Goal: Information Seeking & Learning: Learn about a topic

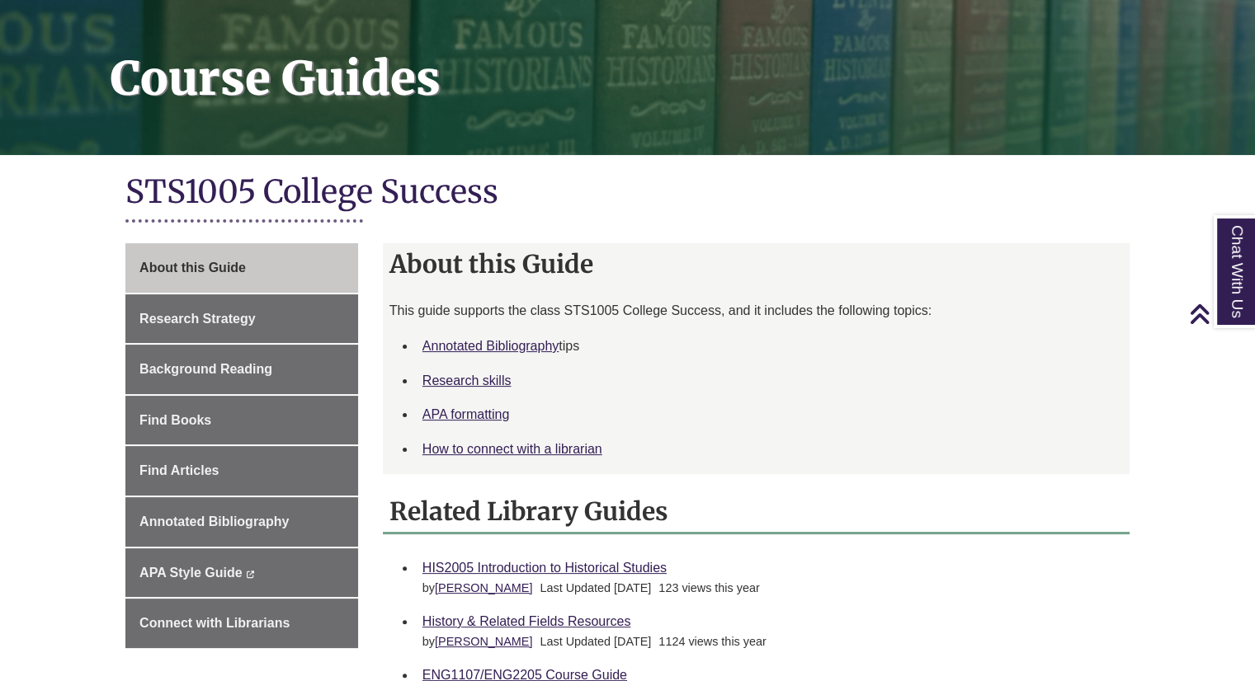
scroll to position [299, 0]
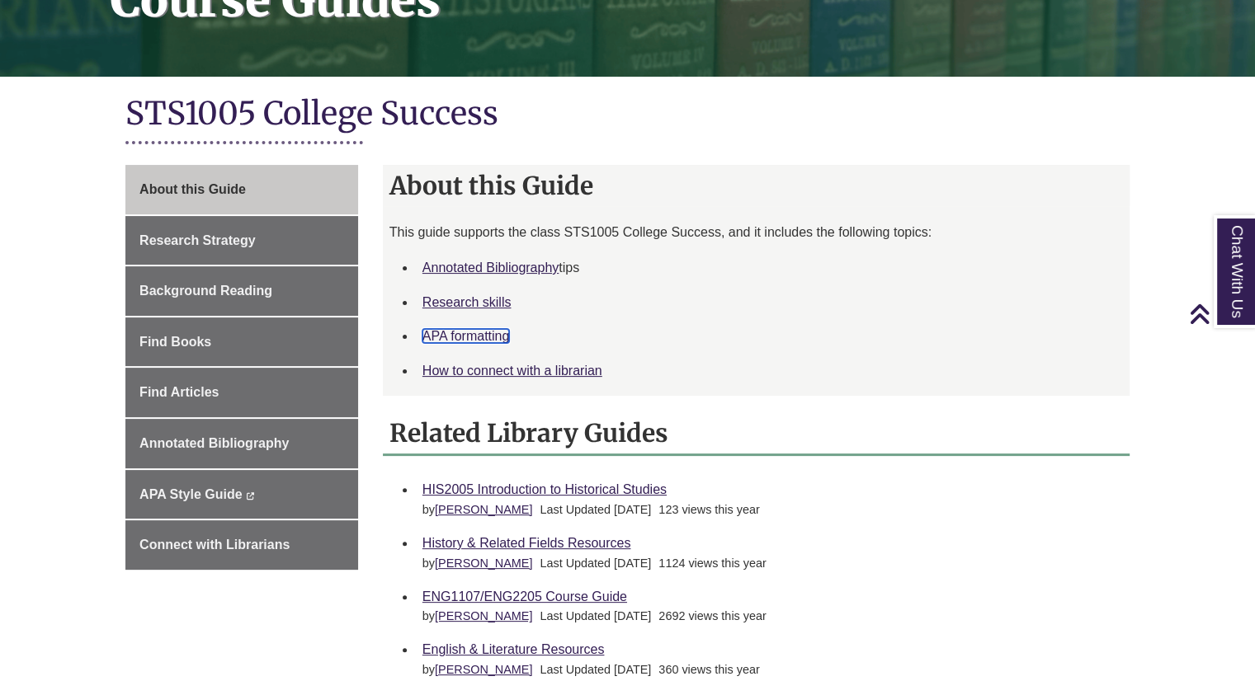
click at [455, 335] on link "APA formatting" at bounding box center [465, 336] width 87 height 14
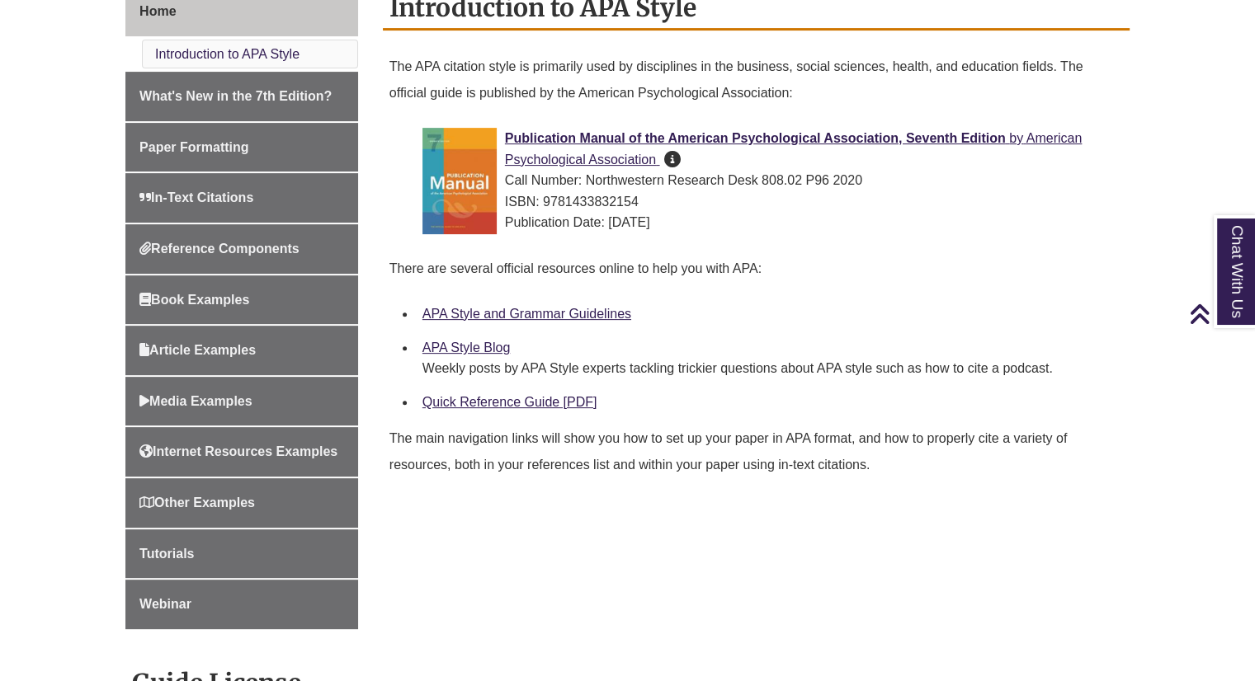
scroll to position [478, 0]
click at [507, 310] on link "APA Style and Grammar Guidelines" at bounding box center [526, 313] width 209 height 14
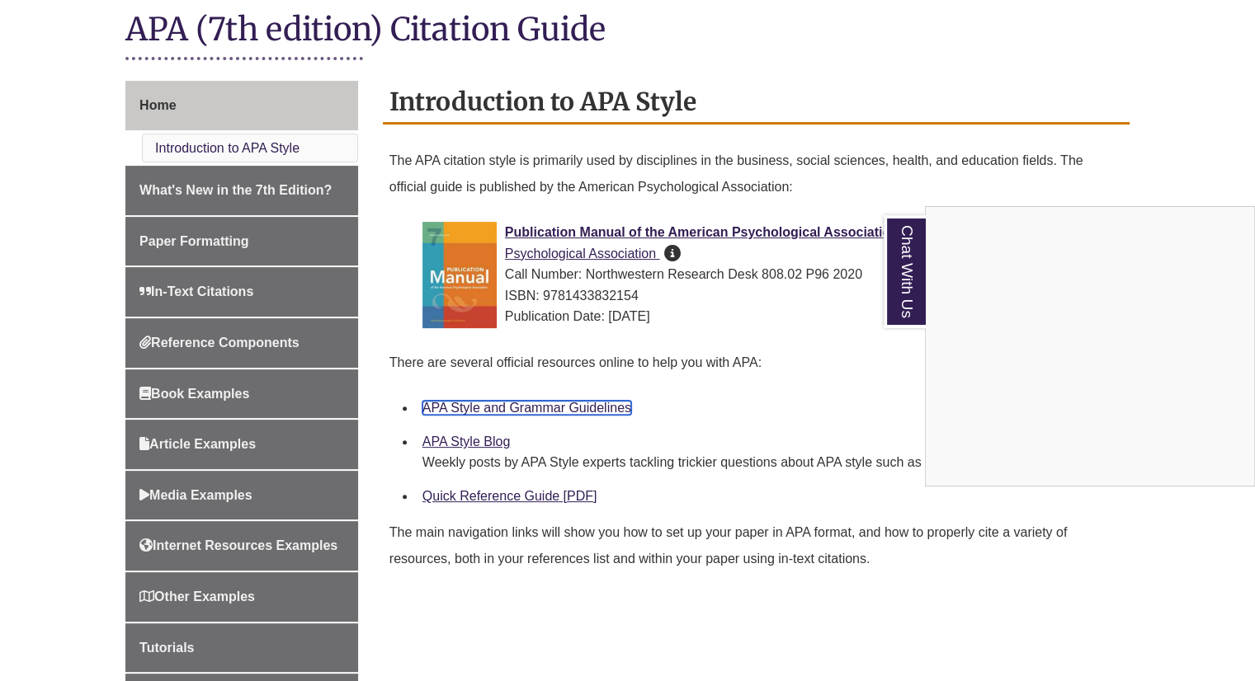
scroll to position [382, 0]
click at [891, 262] on link "Chat With Us" at bounding box center [905, 271] width 42 height 113
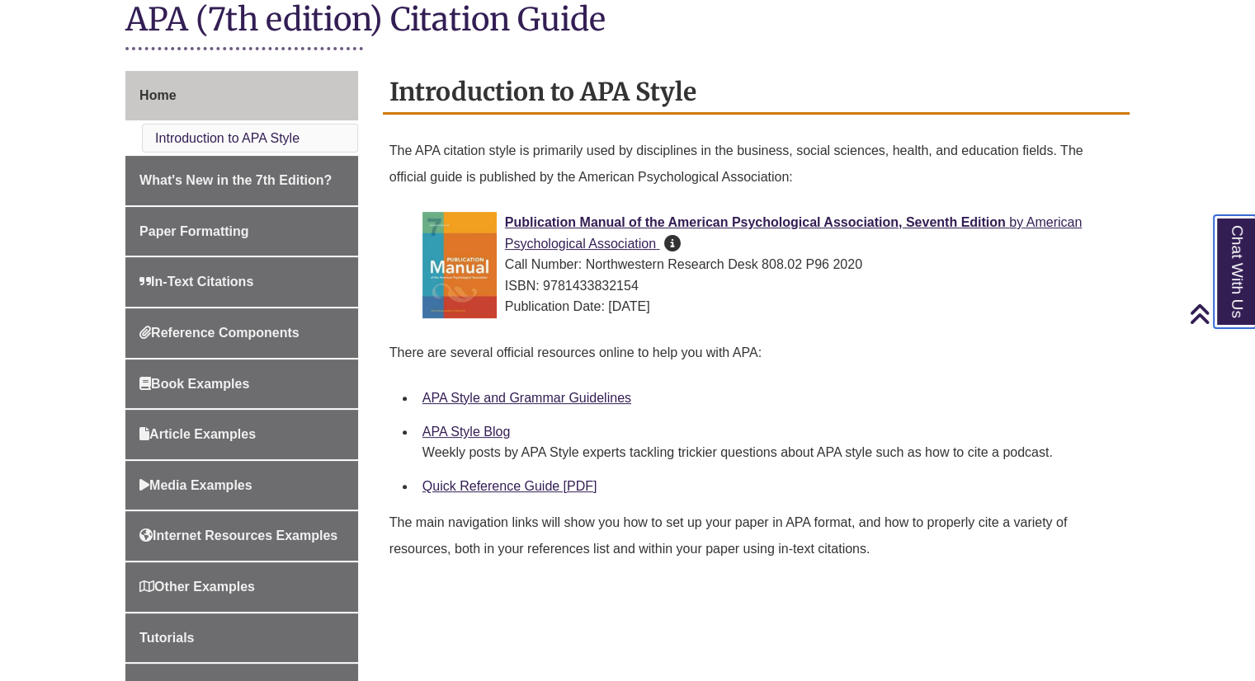
scroll to position [393, 0]
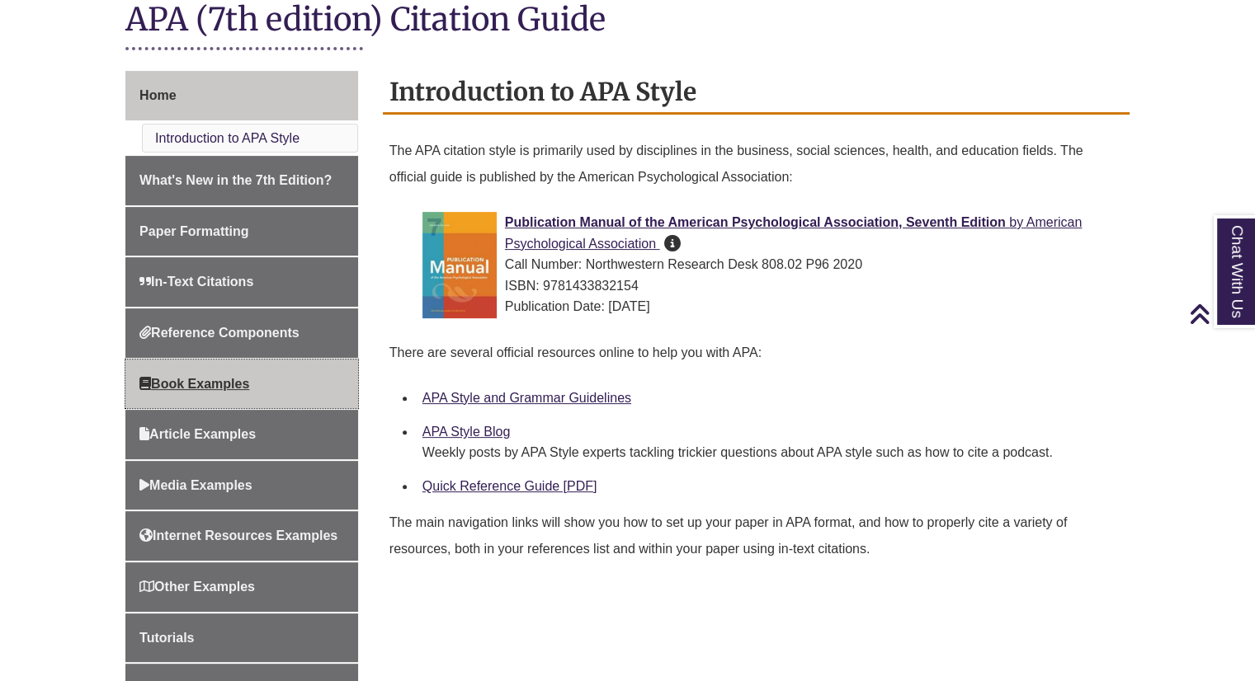
click at [230, 377] on span "Book Examples" at bounding box center [194, 384] width 110 height 14
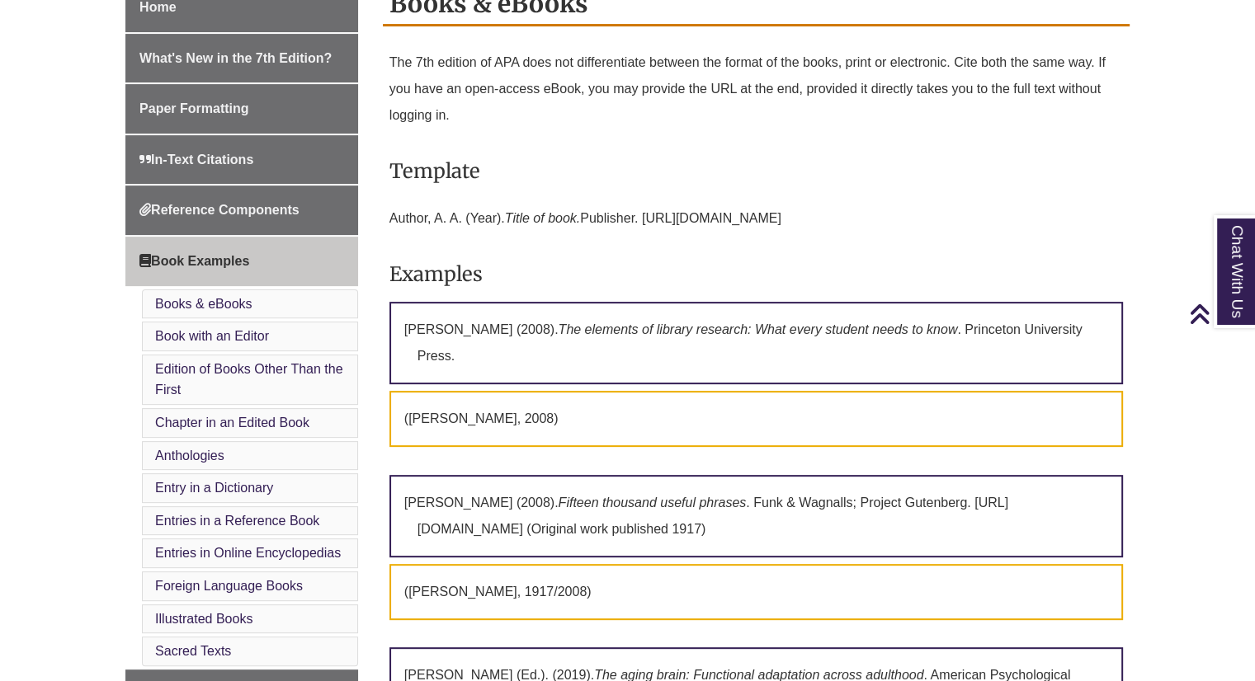
scroll to position [475, 0]
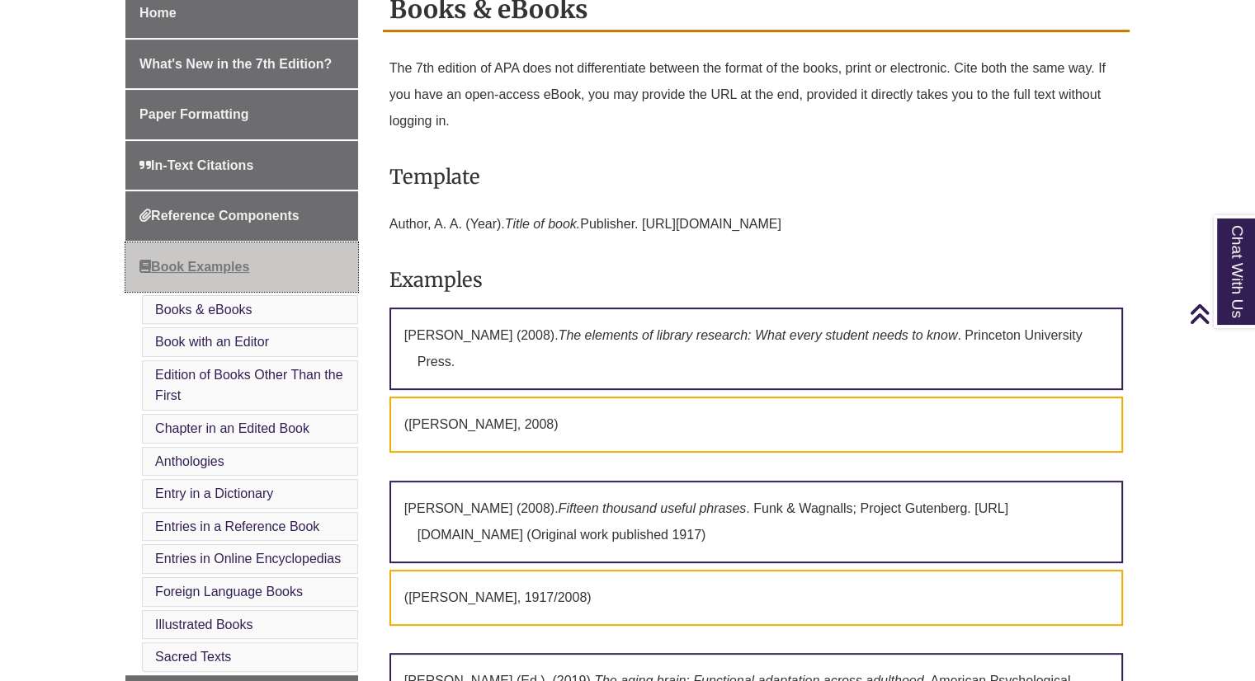
click at [207, 265] on span "Book Examples" at bounding box center [194, 267] width 110 height 14
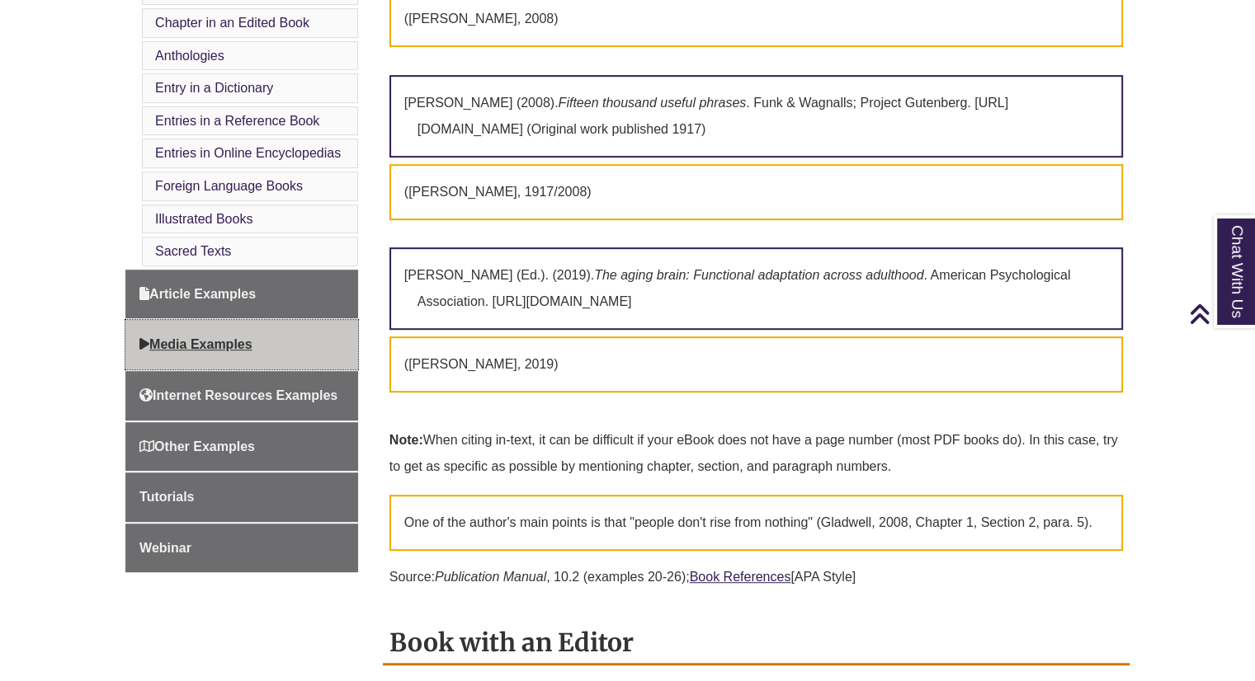
scroll to position [881, 0]
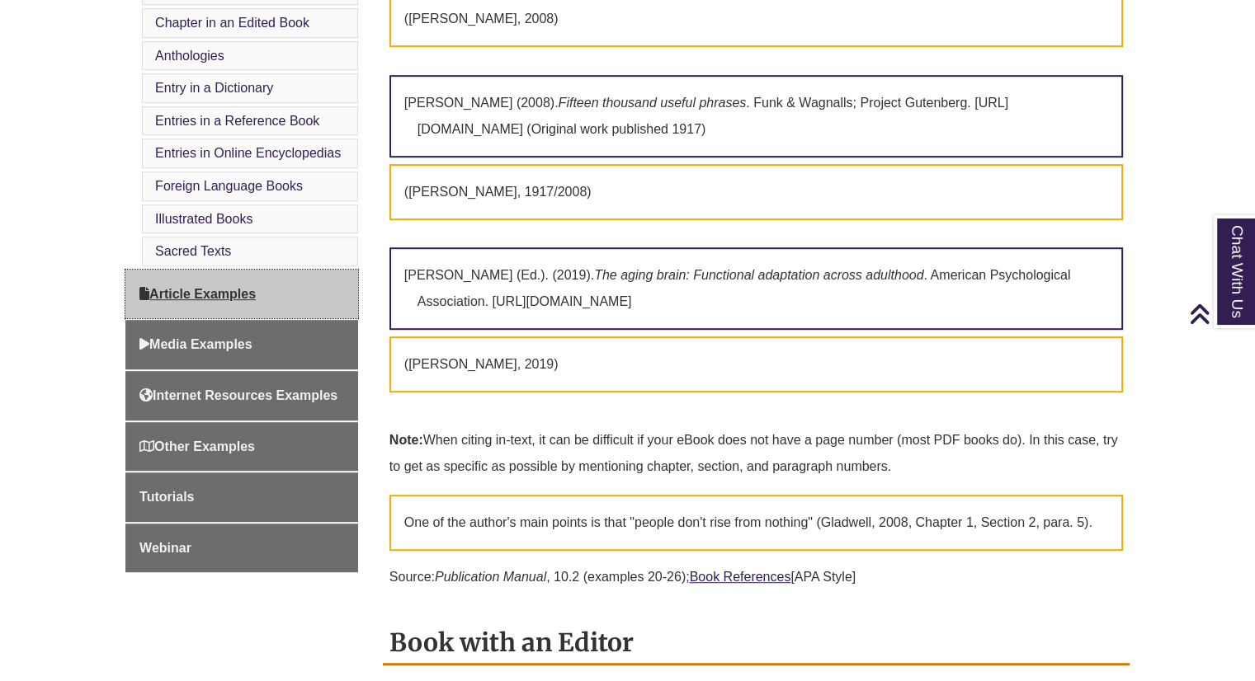
click at [187, 288] on span "Article Examples" at bounding box center [197, 294] width 116 height 14
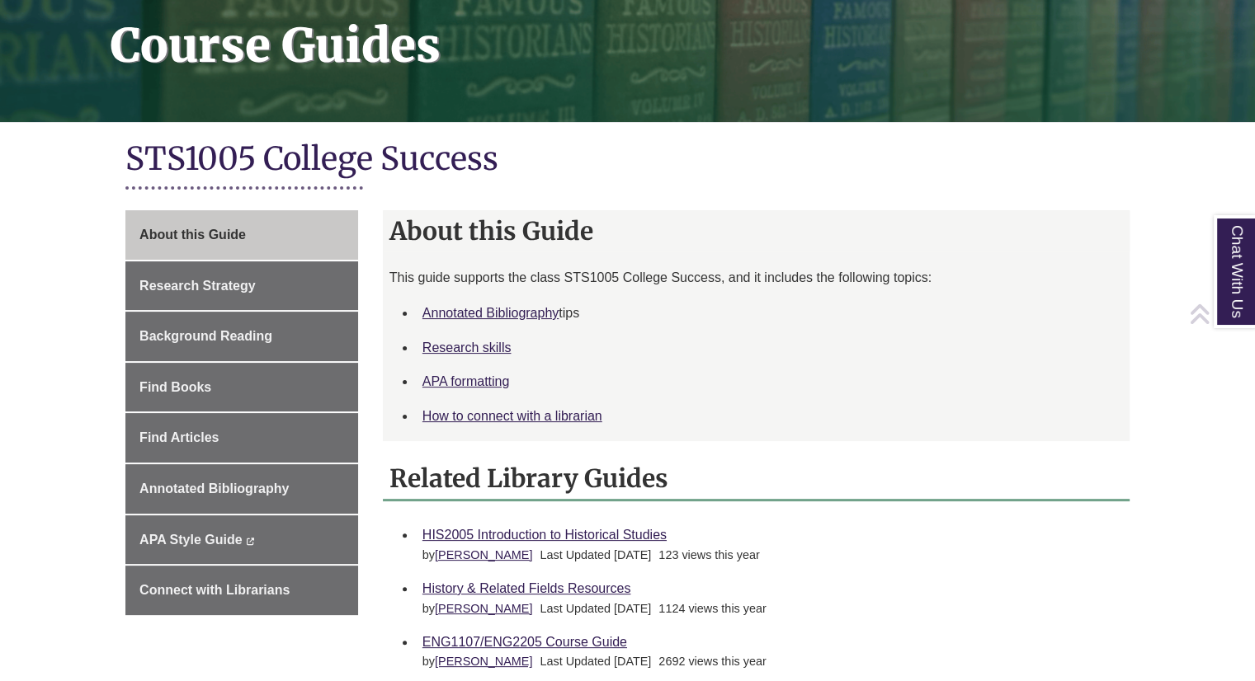
scroll to position [254, 0]
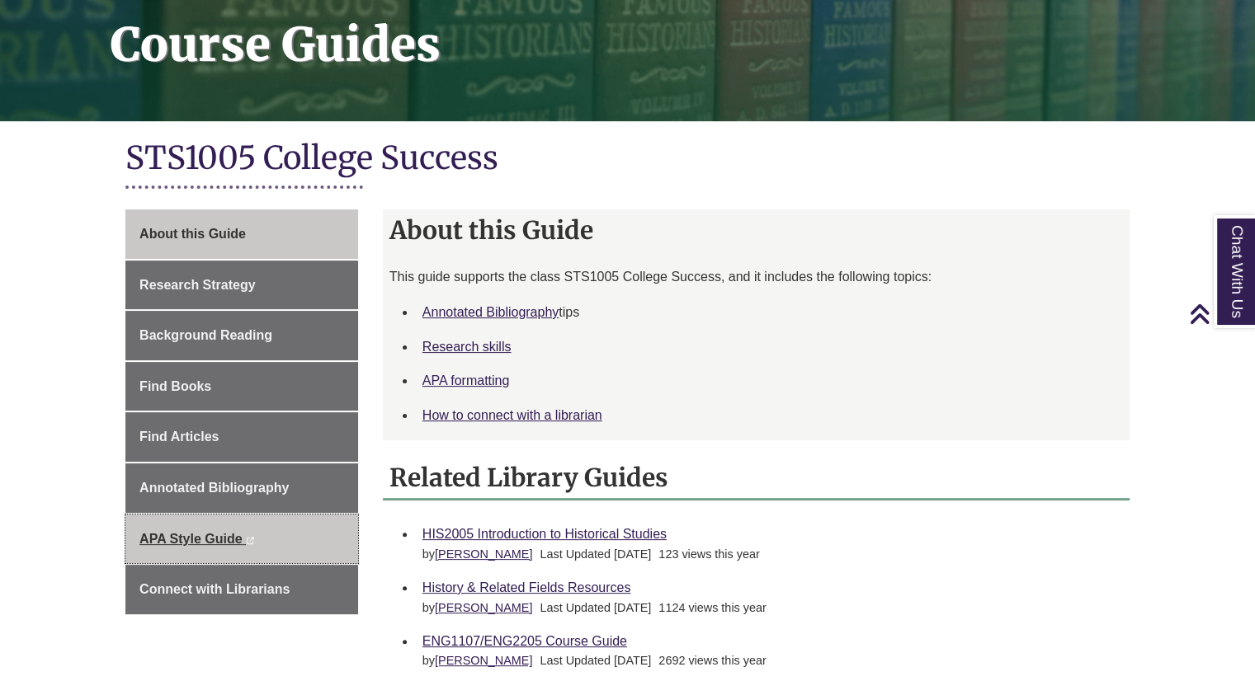
click at [188, 535] on span "APA Style Guide" at bounding box center [190, 539] width 102 height 14
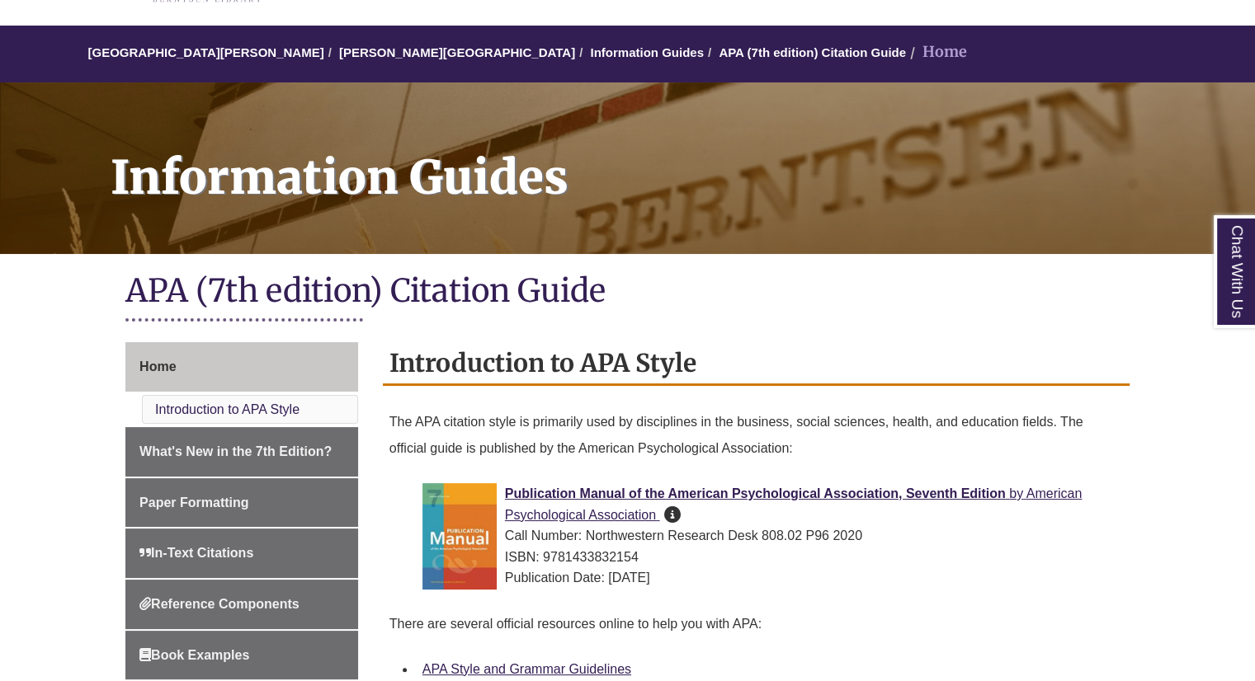
scroll to position [125, 0]
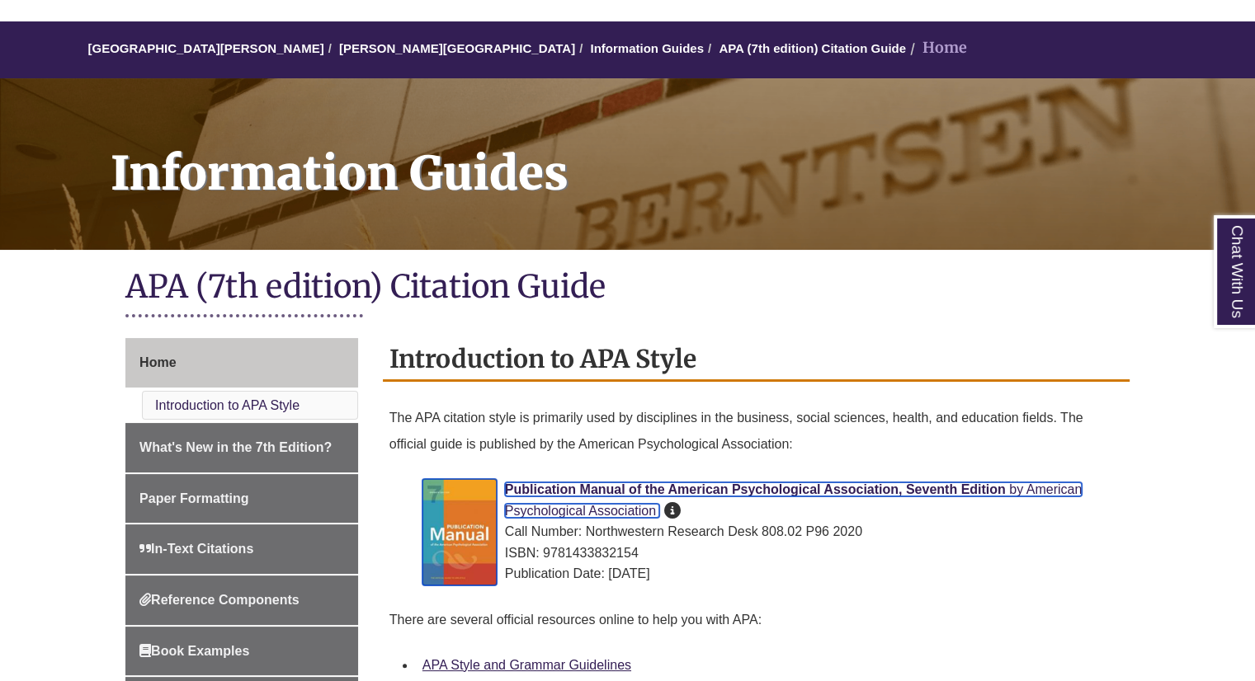
click at [563, 494] on span "Publication Manual of the American Psychological Association, Seventh Edition" at bounding box center [755, 490] width 501 height 14
